Goal: Task Accomplishment & Management: Manage account settings

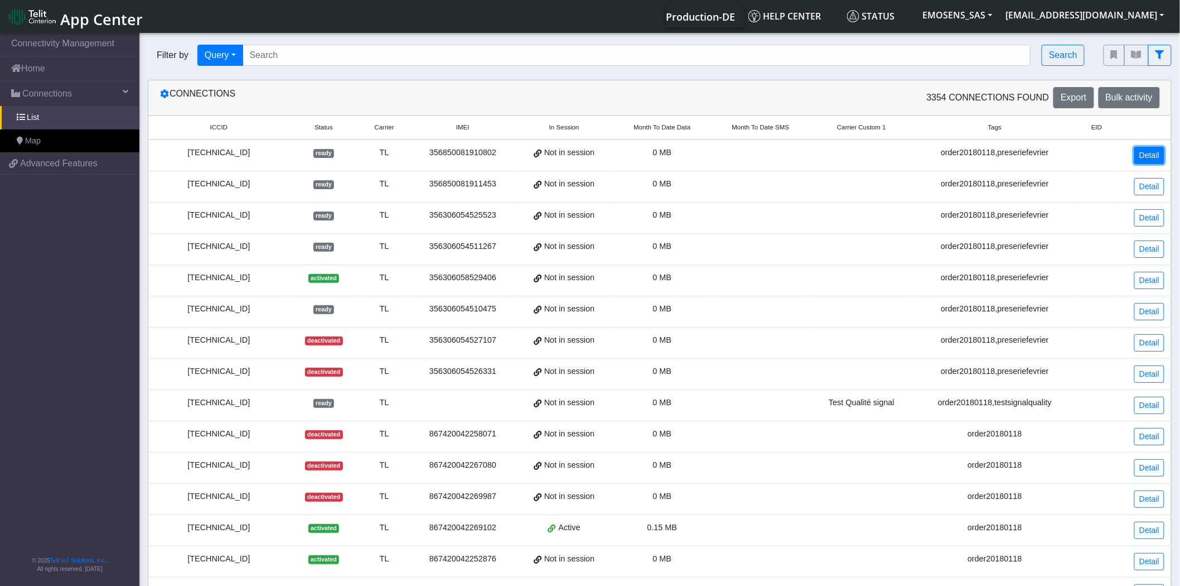
click at [1152, 153] on link "Detail" at bounding box center [1149, 155] width 30 height 17
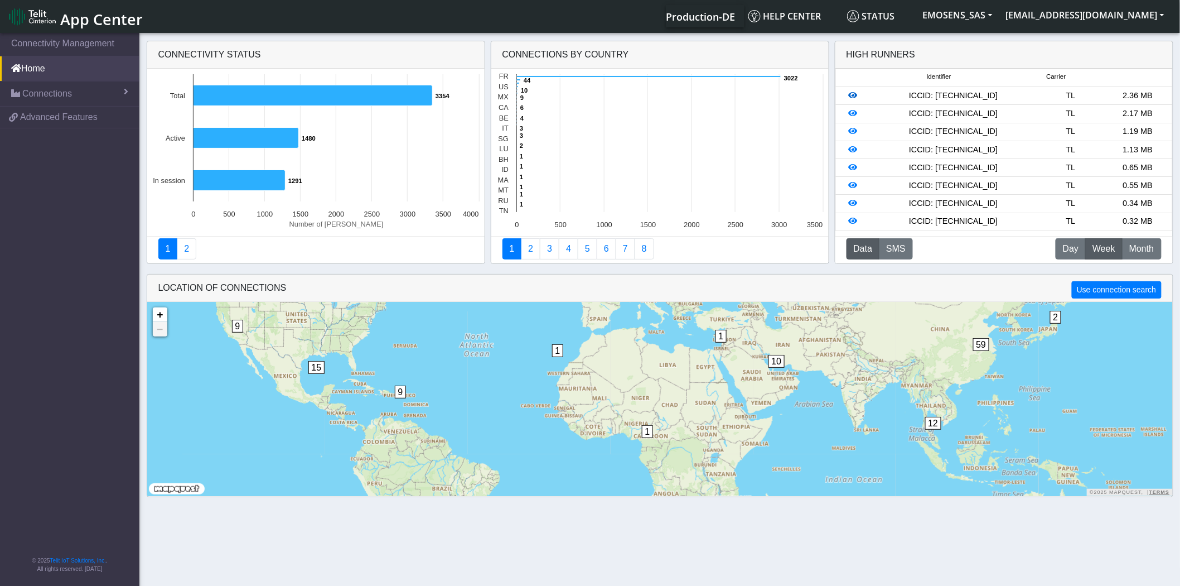
click at [854, 94] on icon at bounding box center [853, 95] width 9 height 8
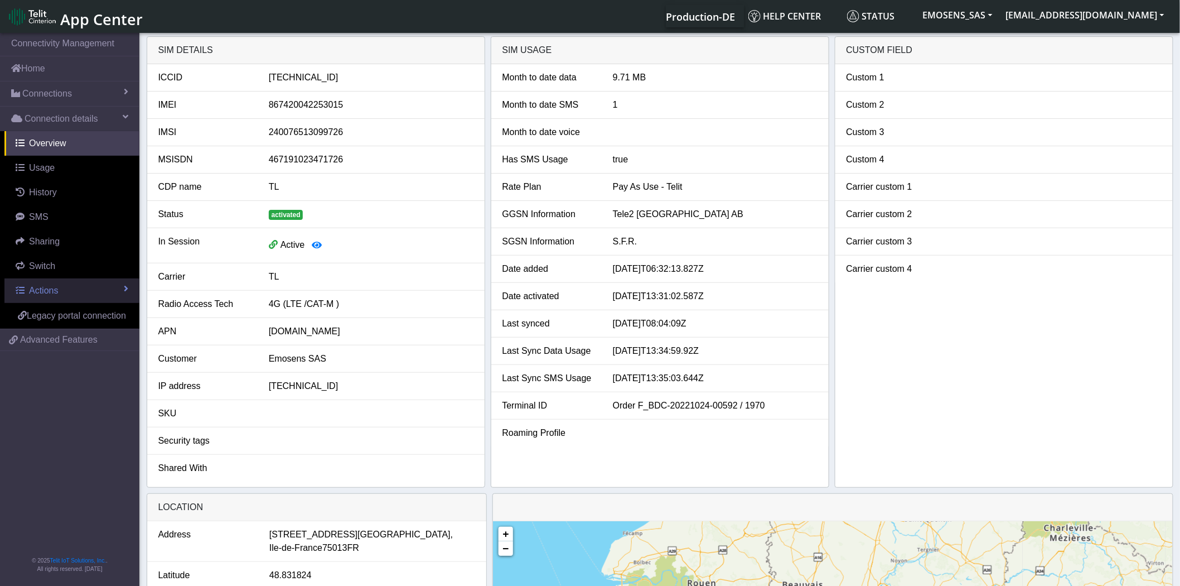
click at [116, 283] on link "Actions" at bounding box center [71, 290] width 135 height 25
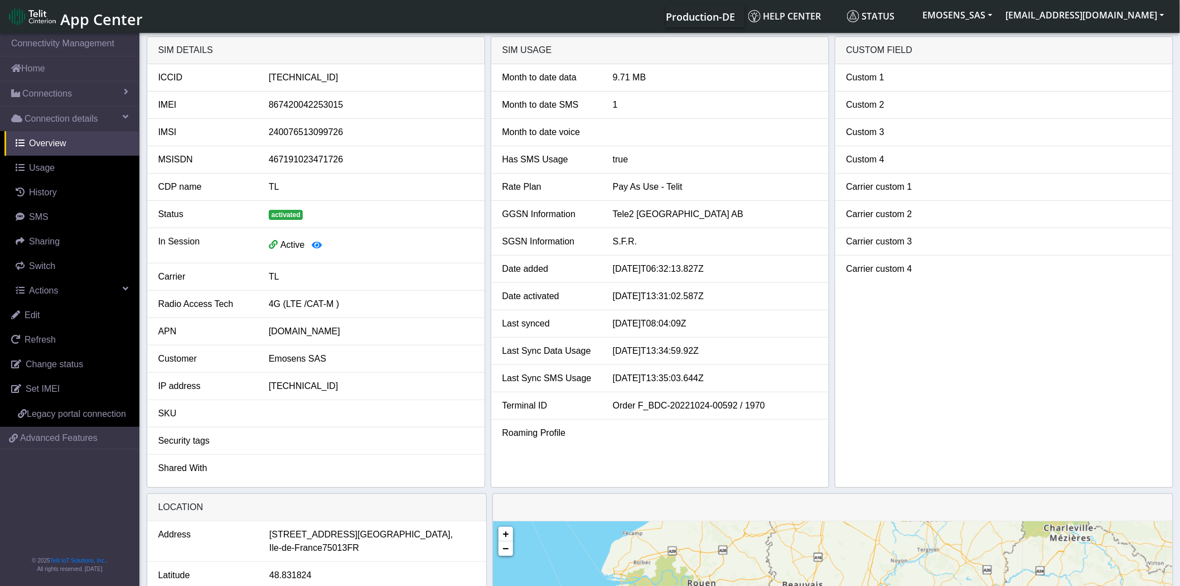
click at [1004, 201] on li "Carrier custom 2" at bounding box center [1003, 214] width 337 height 27
click at [75, 98] on link "Connections" at bounding box center [69, 93] width 139 height 25
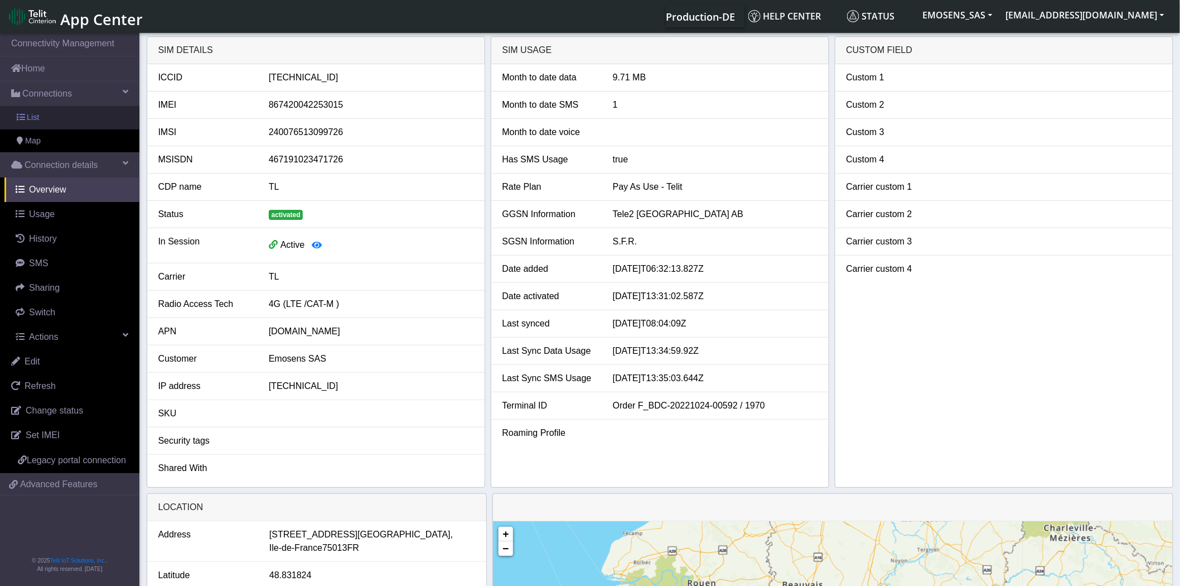
click at [59, 120] on link "List" at bounding box center [69, 117] width 139 height 23
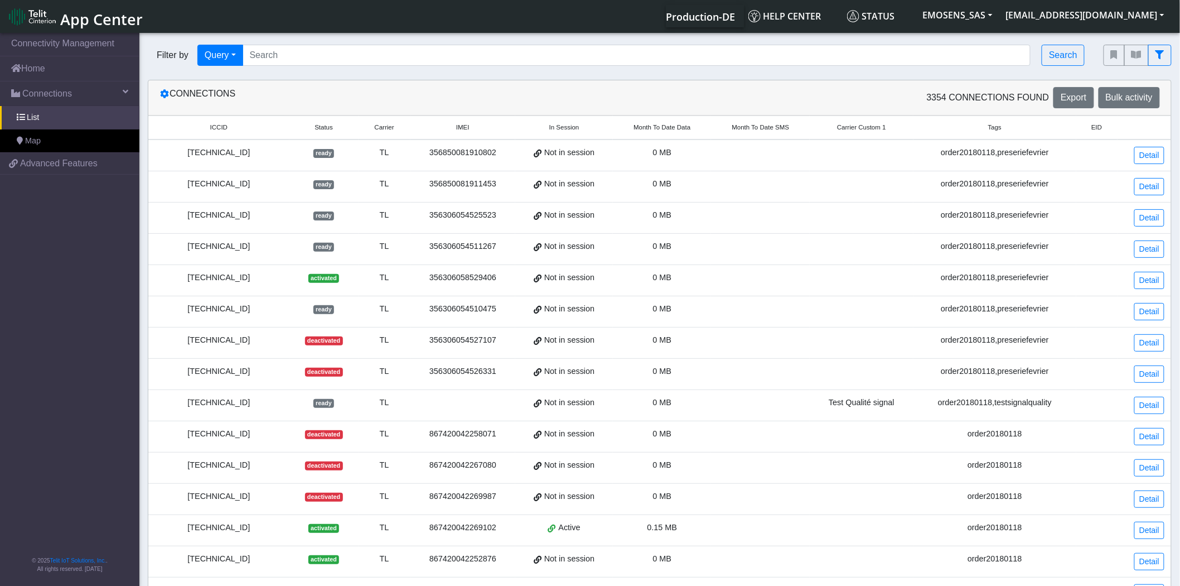
click at [566, 529] on span "Active" at bounding box center [570, 527] width 22 height 12
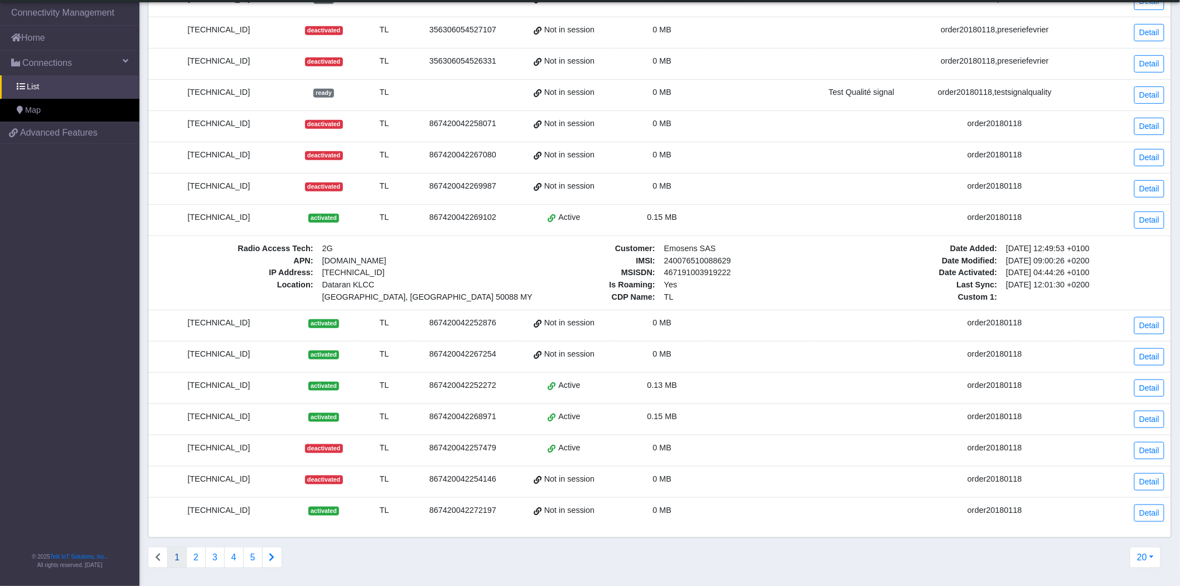
scroll to position [292, 0]
click at [1149, 317] on link "Detail" at bounding box center [1149, 325] width 30 height 17
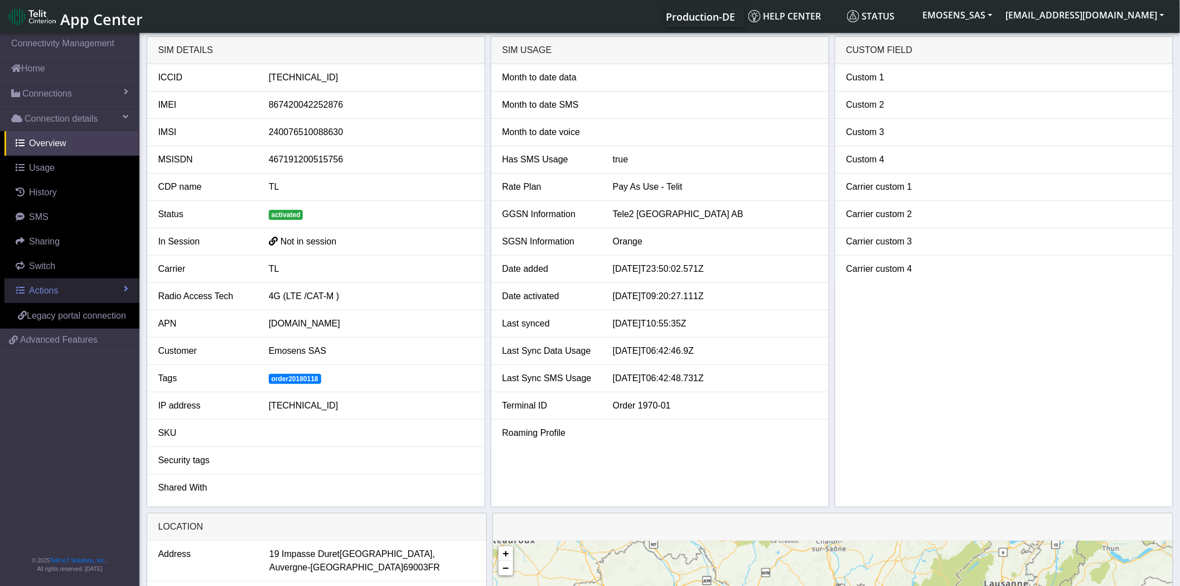
click at [36, 290] on span "Actions" at bounding box center [43, 290] width 29 height 9
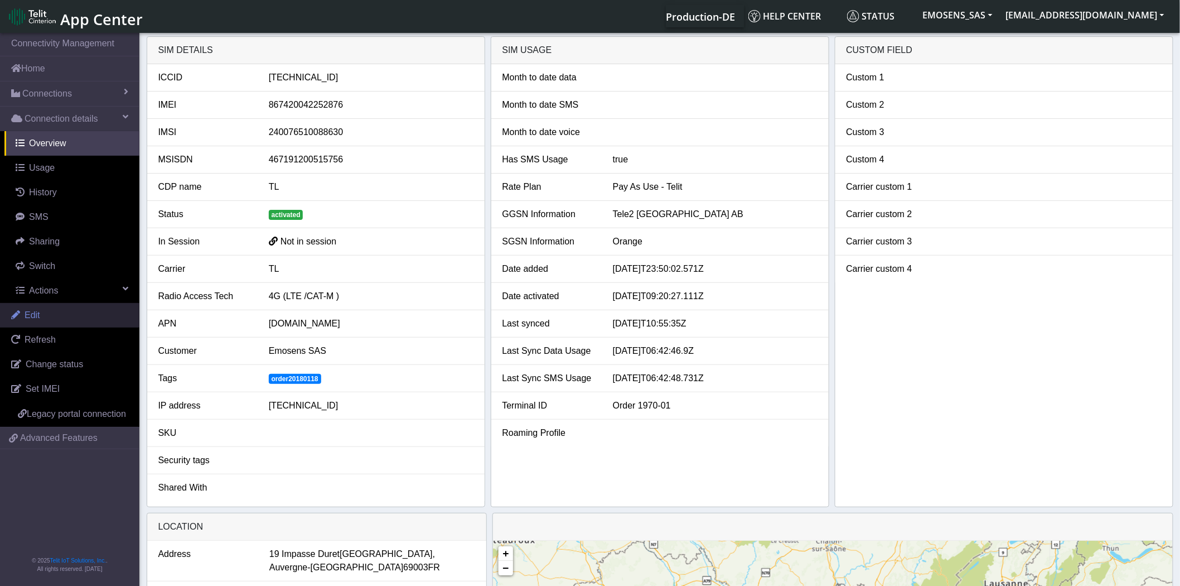
click at [39, 313] on span "Edit" at bounding box center [33, 314] width 16 height 9
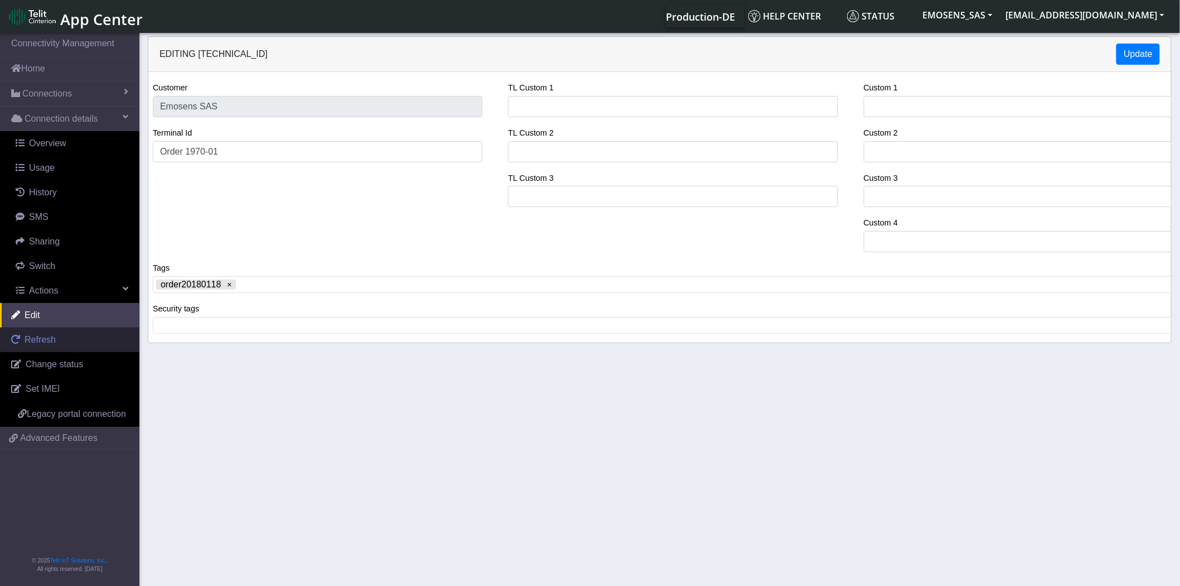
click at [56, 337] on link "Refresh" at bounding box center [69, 339] width 139 height 25
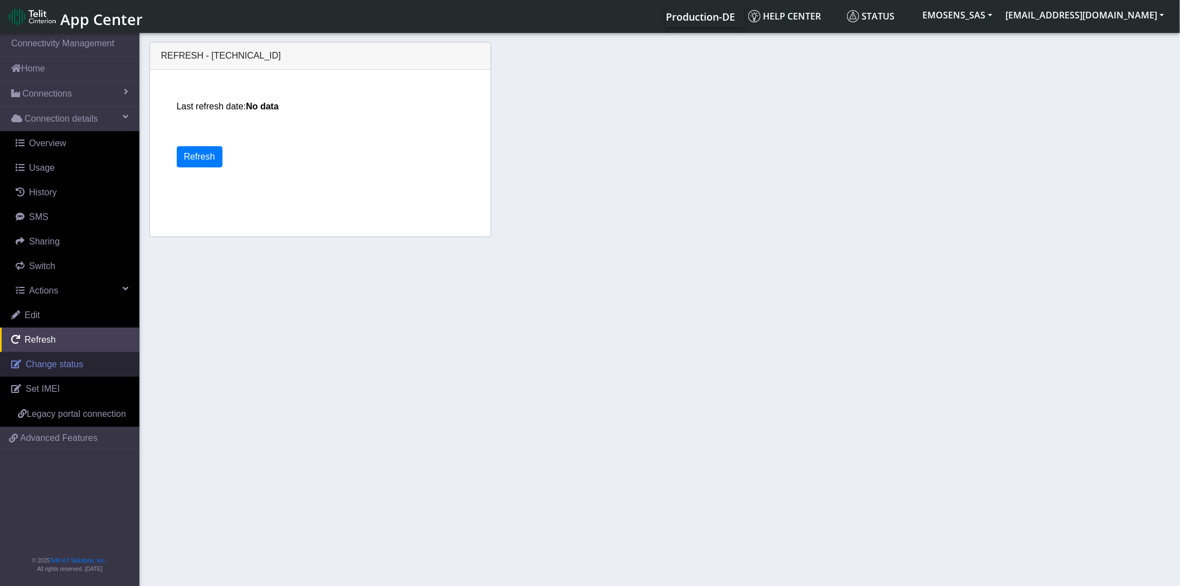
click at [64, 360] on span "Change status" at bounding box center [54, 363] width 57 height 9
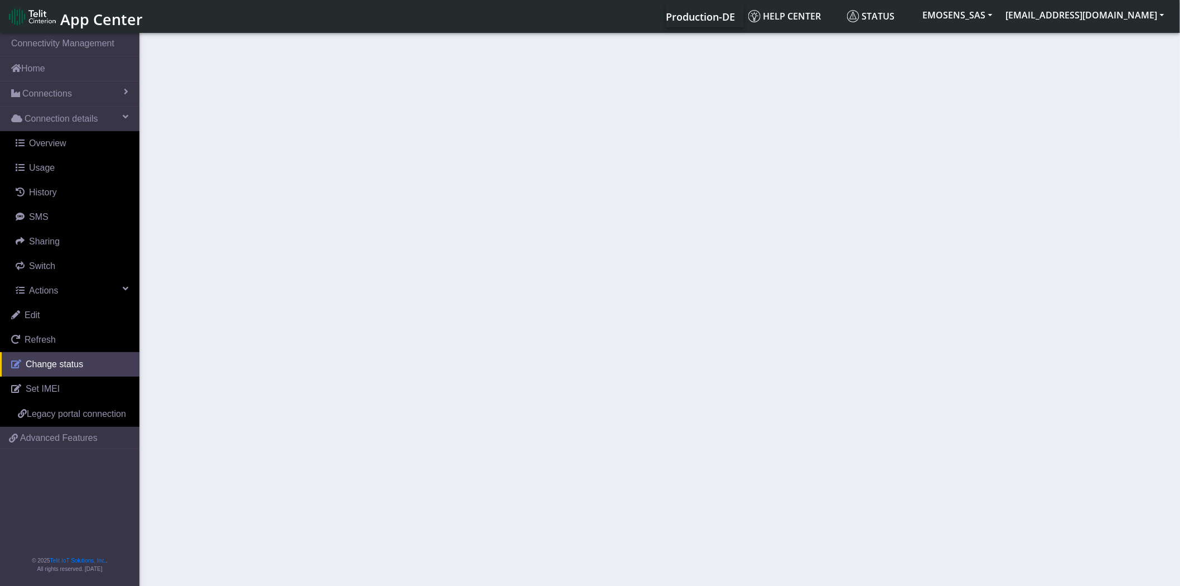
select select "activated"
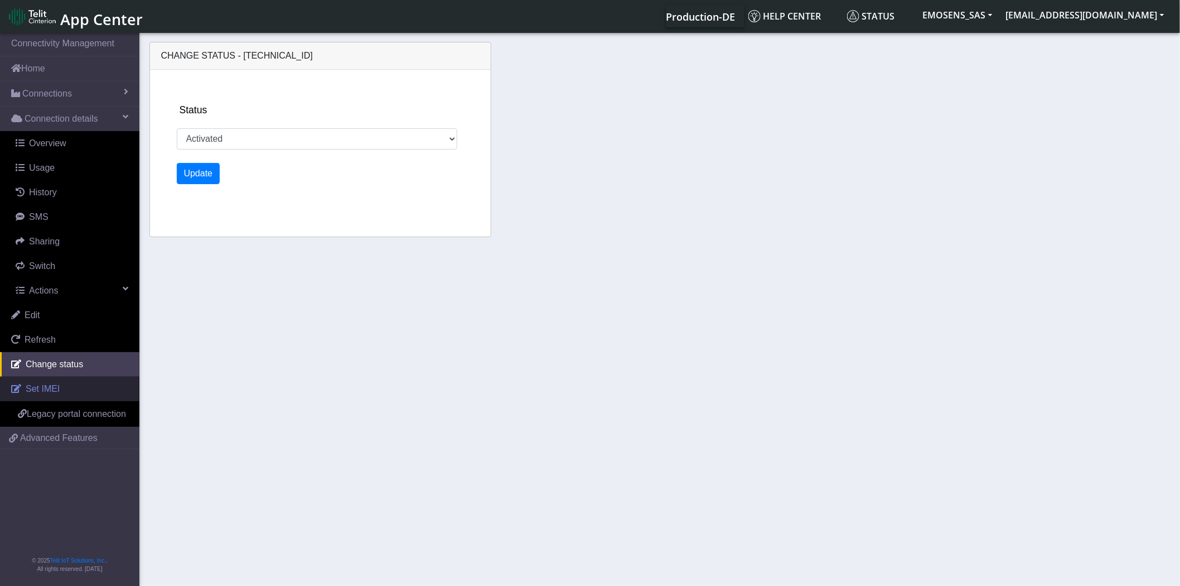
click at [69, 393] on link "Set IMEI" at bounding box center [69, 388] width 139 height 25
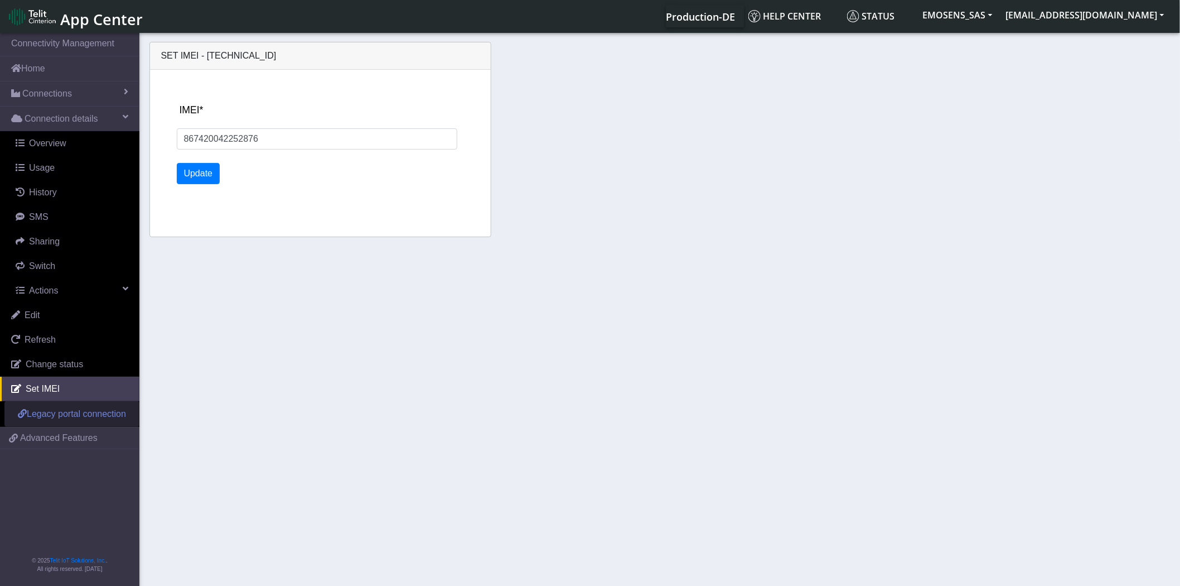
click at [76, 414] on span "Legacy portal connection" at bounding box center [76, 413] width 99 height 9
